Goal: Navigation & Orientation: Find specific page/section

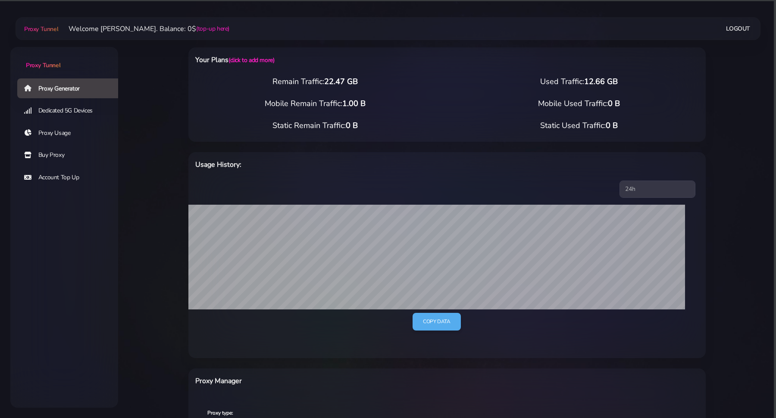
click at [52, 134] on link "Proxy Usage" at bounding box center [71, 133] width 108 height 20
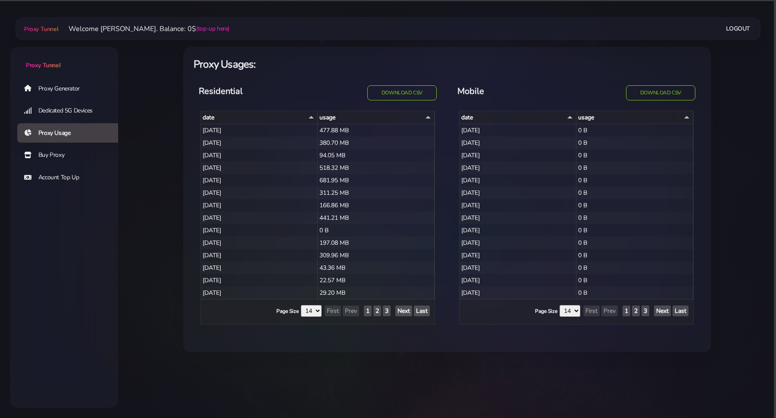
select select "14"
click at [39, 28] on span "Proxy Tunnel" at bounding box center [41, 29] width 34 height 8
